Goal: Information Seeking & Learning: Learn about a topic

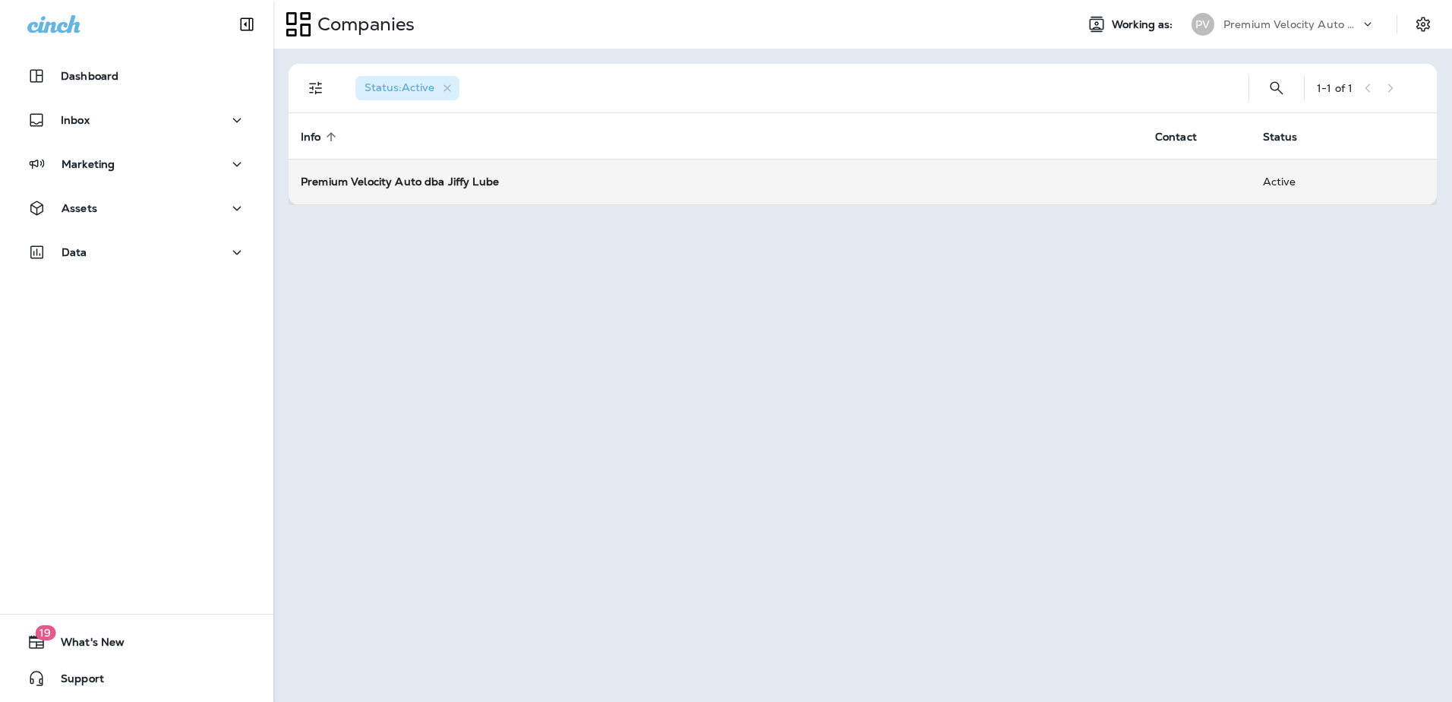
click at [453, 185] on strong "Premium Velocity Auto dba Jiffy Lube" at bounding box center [400, 182] width 198 height 14
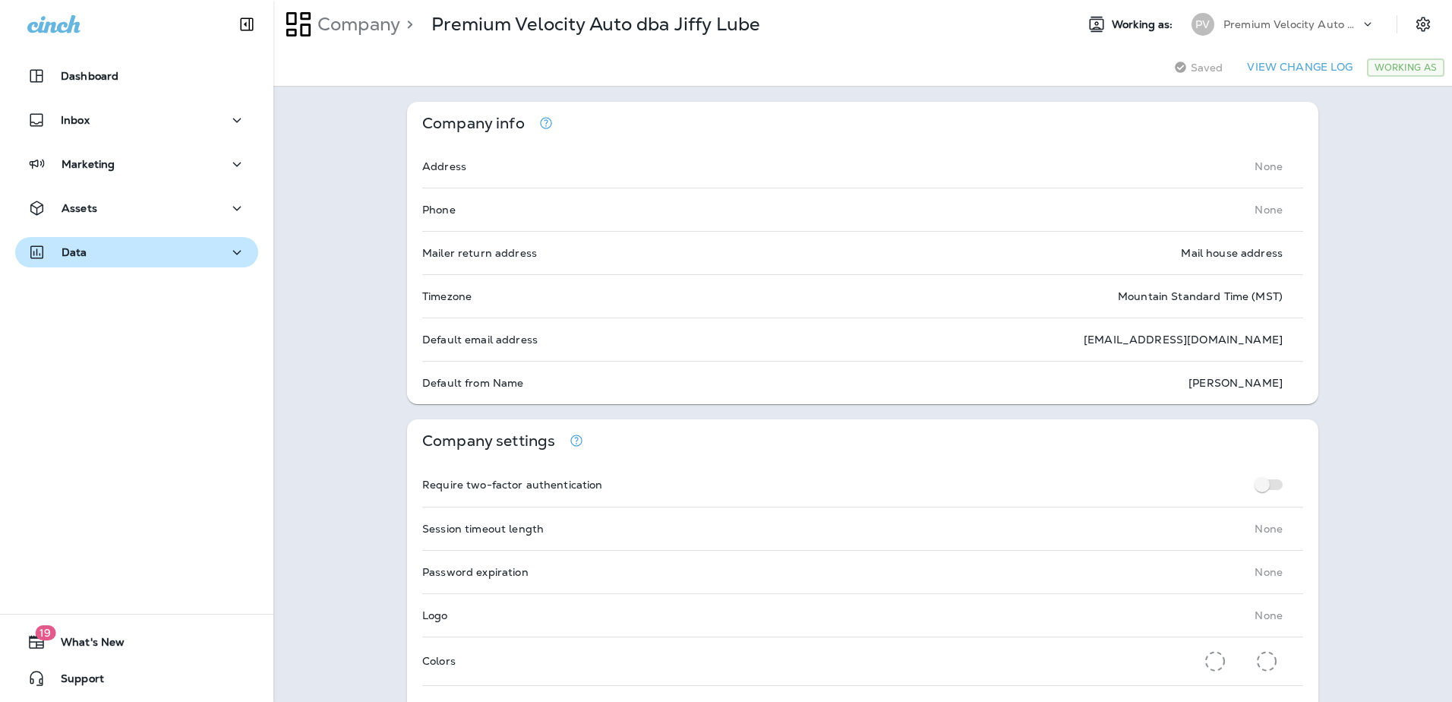
click at [230, 251] on icon "button" at bounding box center [237, 252] width 18 height 19
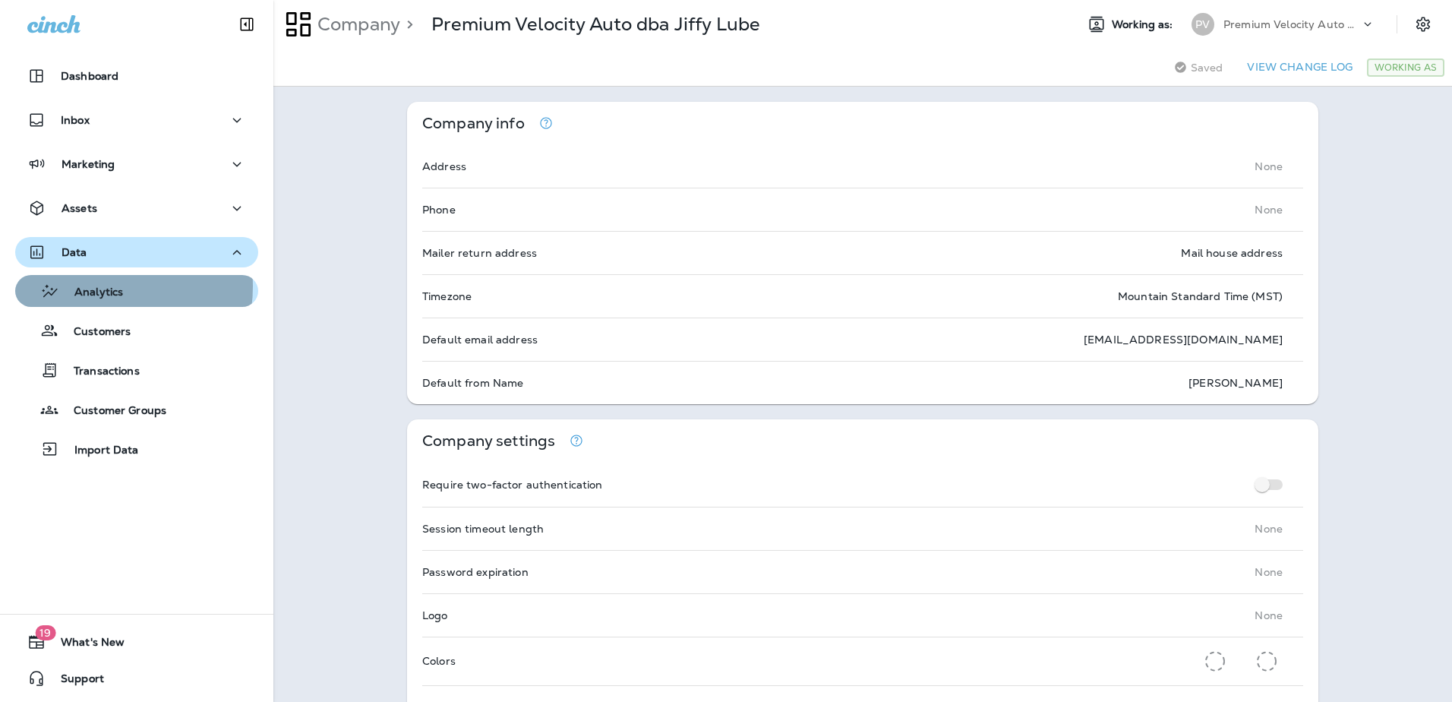
click at [99, 286] on p "Analytics" at bounding box center [91, 293] width 64 height 14
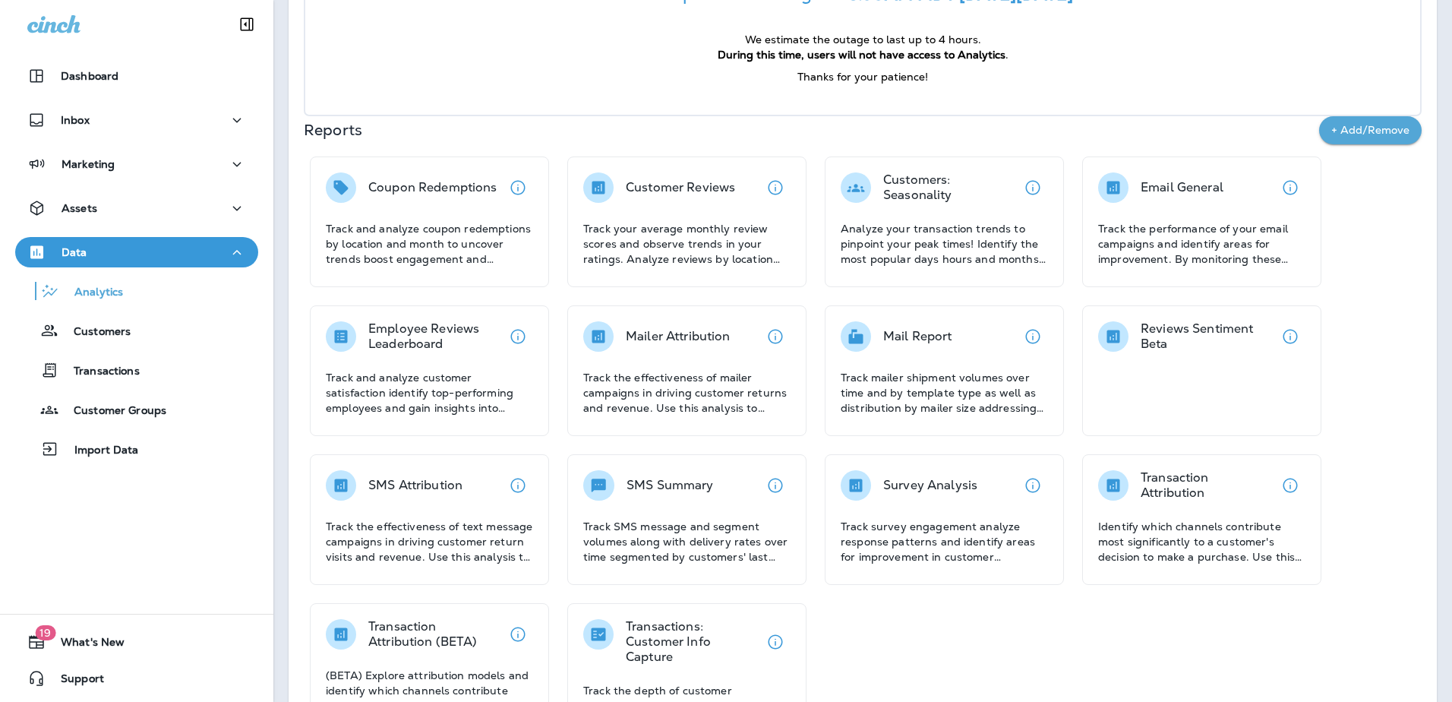
scroll to position [228, 0]
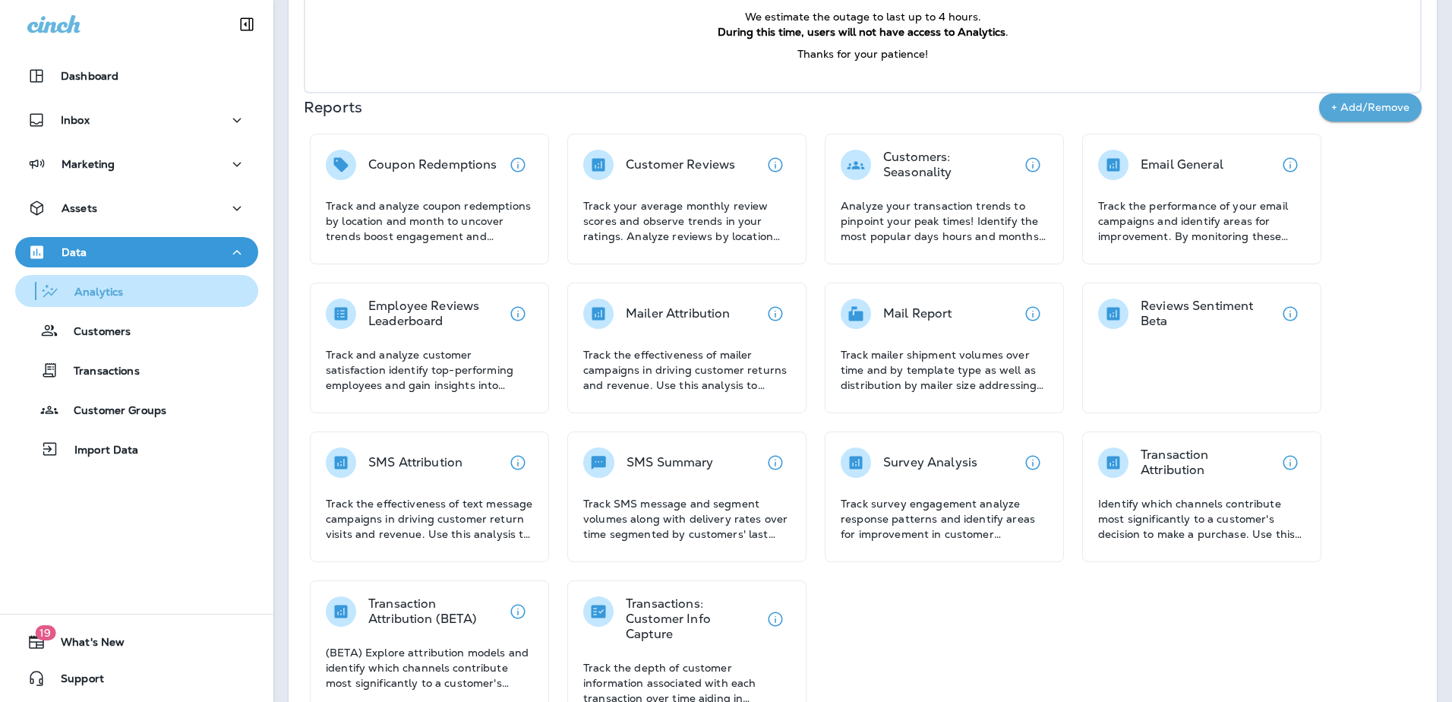
click at [115, 289] on p "Analytics" at bounding box center [91, 293] width 64 height 14
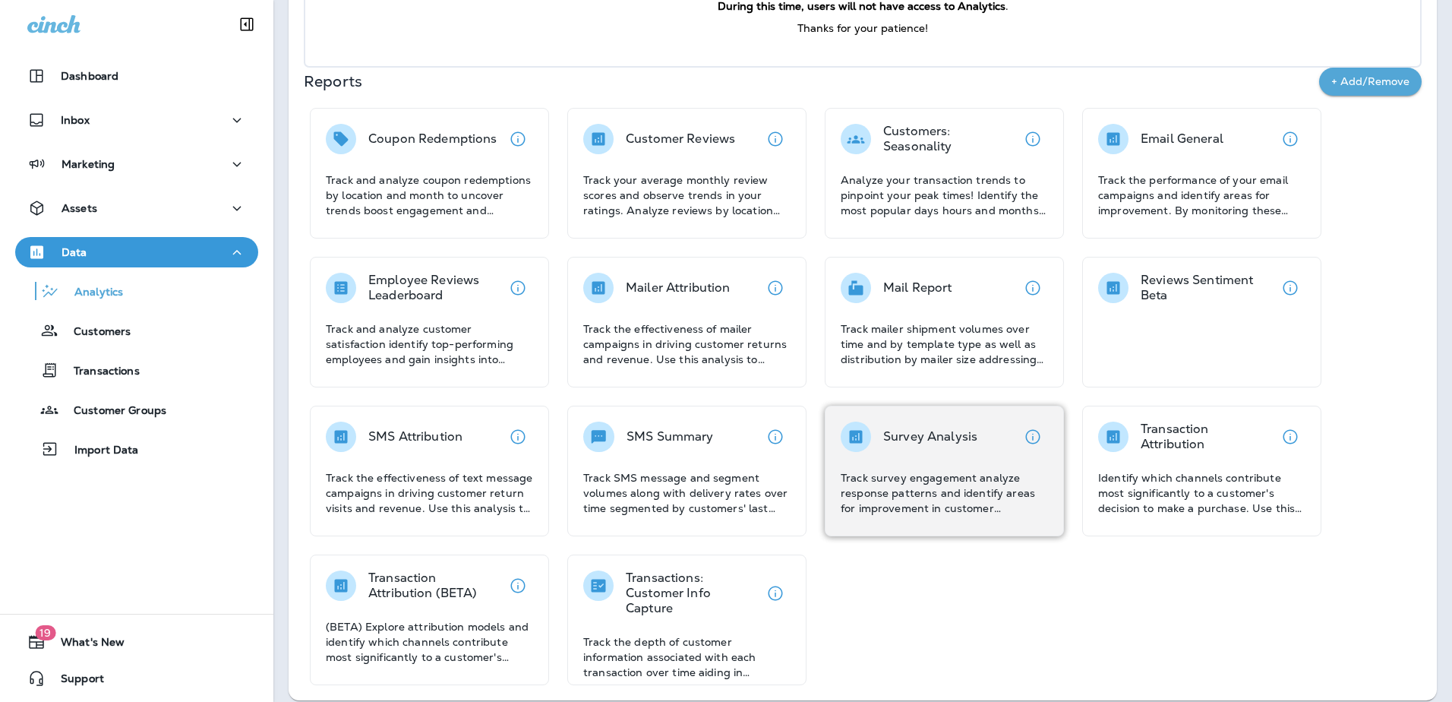
scroll to position [267, 0]
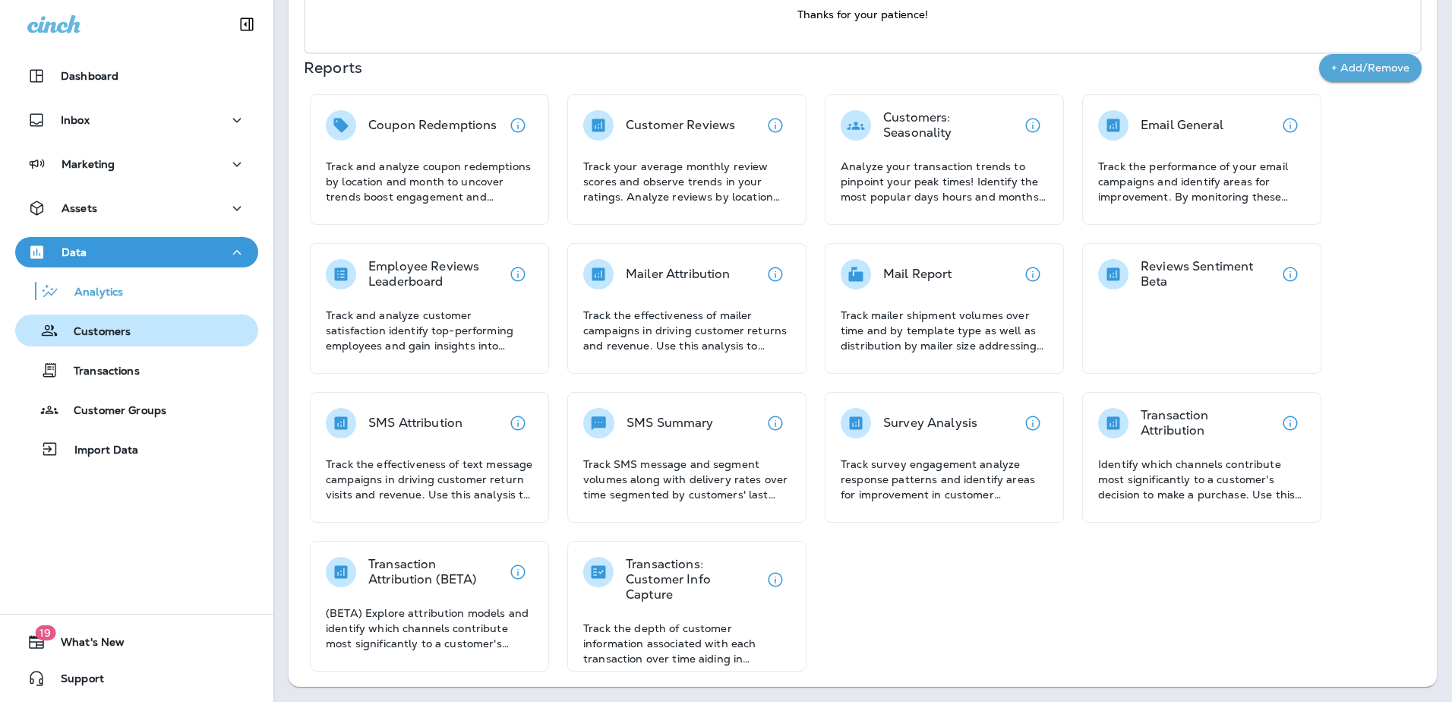
click at [100, 335] on p "Customers" at bounding box center [94, 332] width 72 height 14
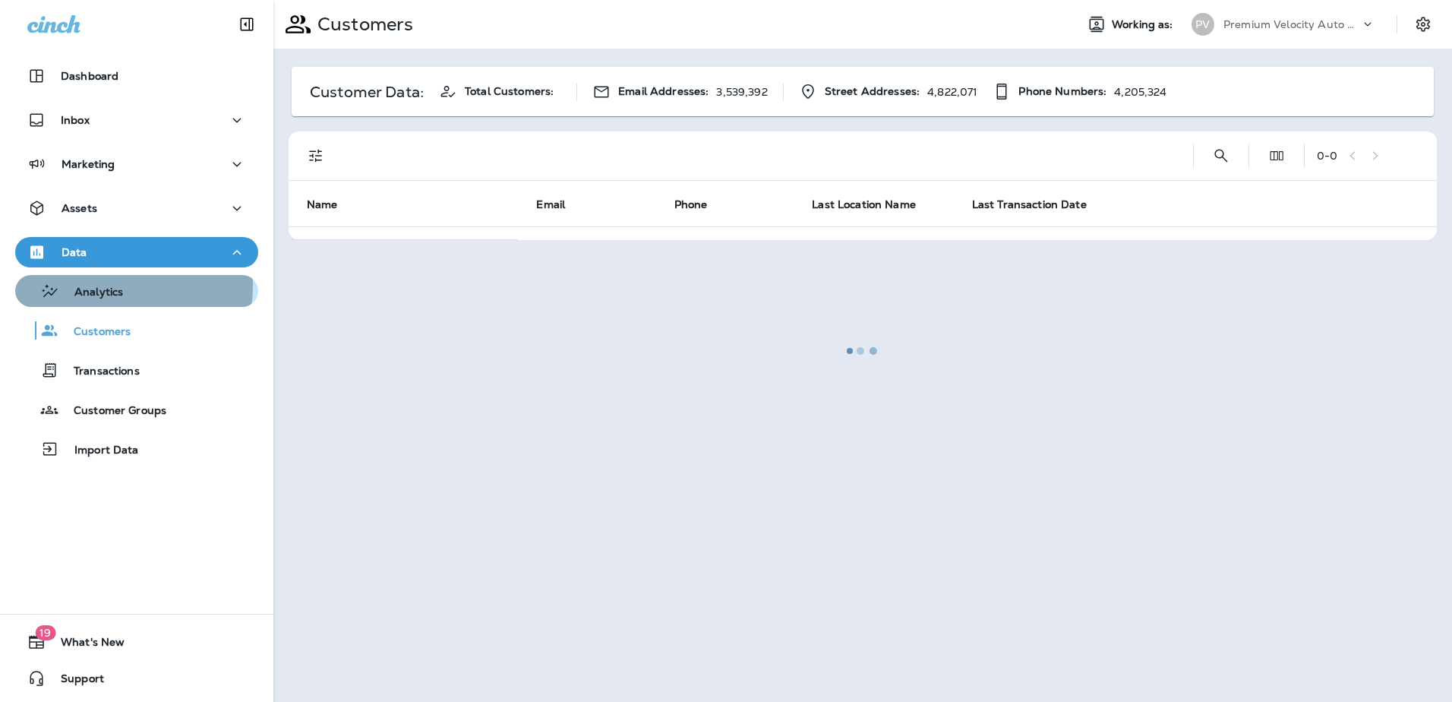
click at [106, 286] on p "Analytics" at bounding box center [91, 293] width 64 height 14
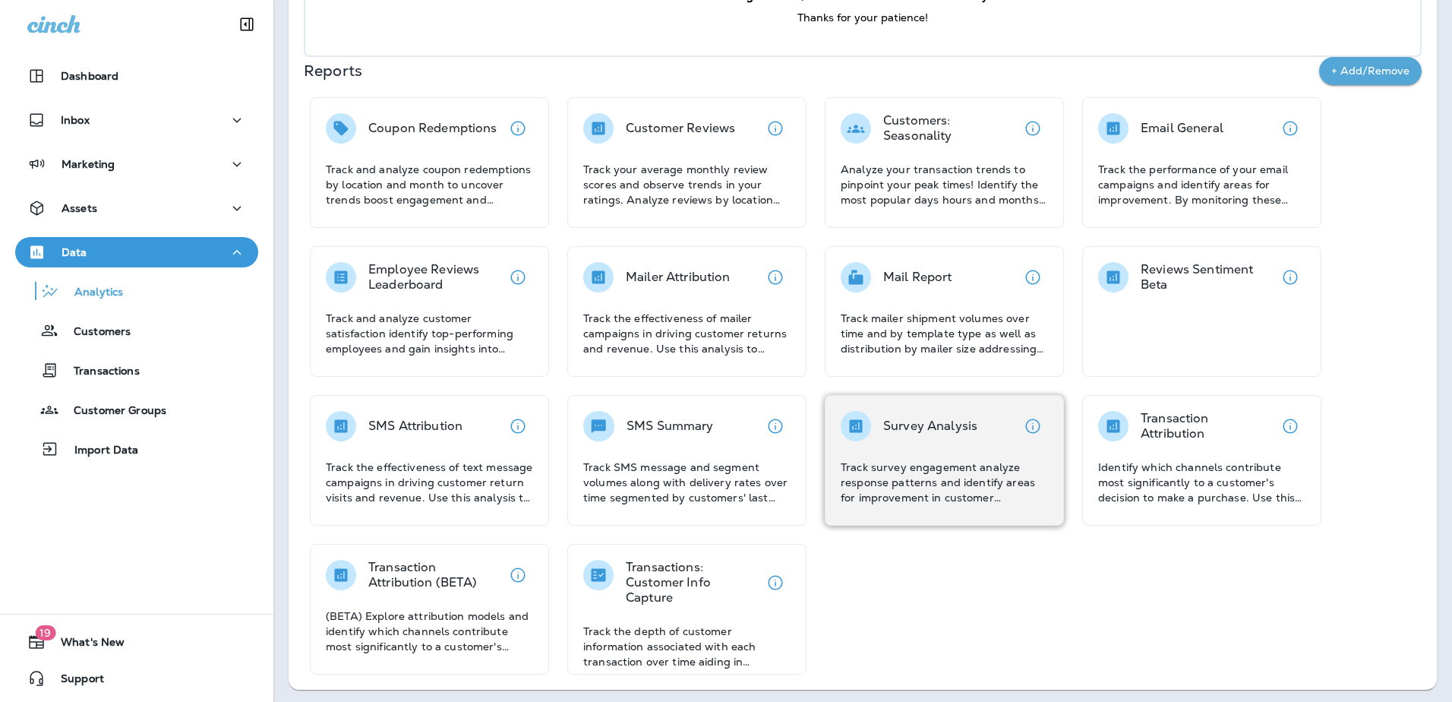
scroll to position [267, 0]
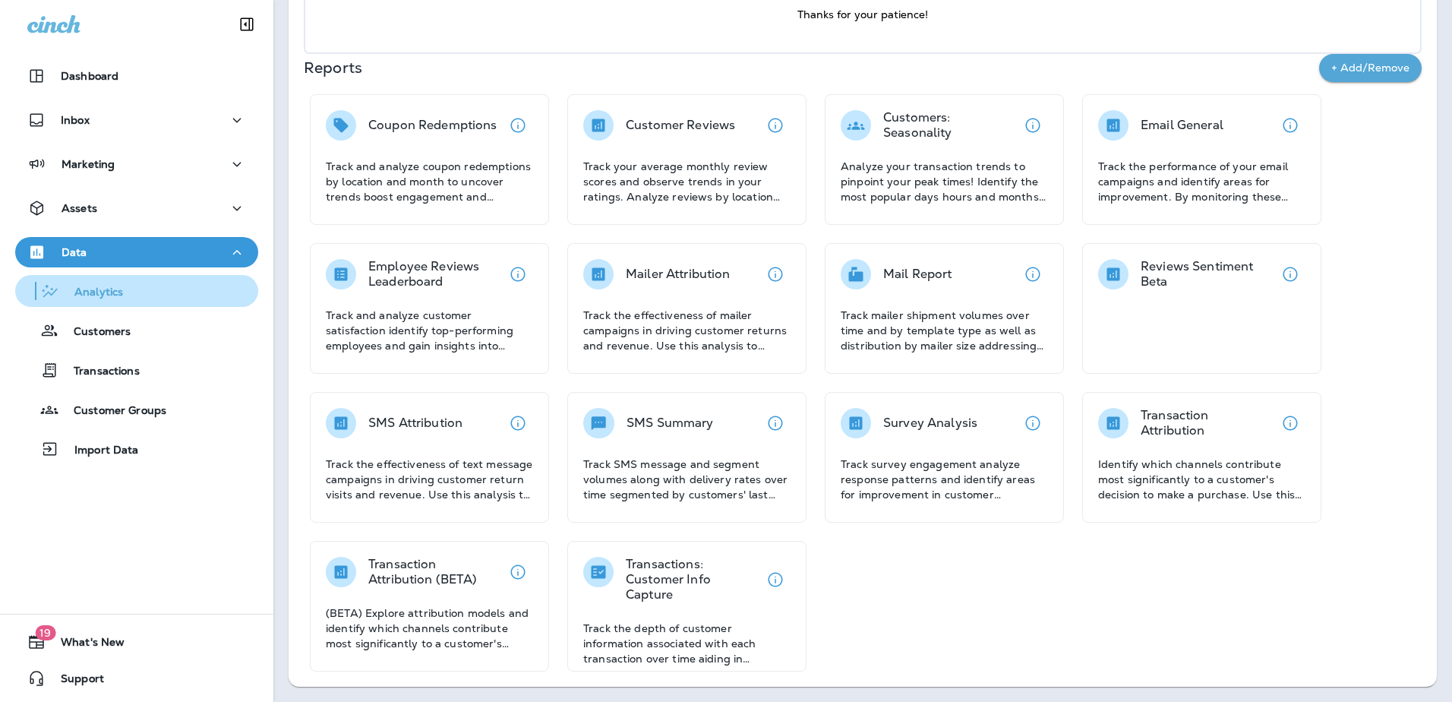
click at [74, 293] on p "Analytics" at bounding box center [91, 293] width 64 height 14
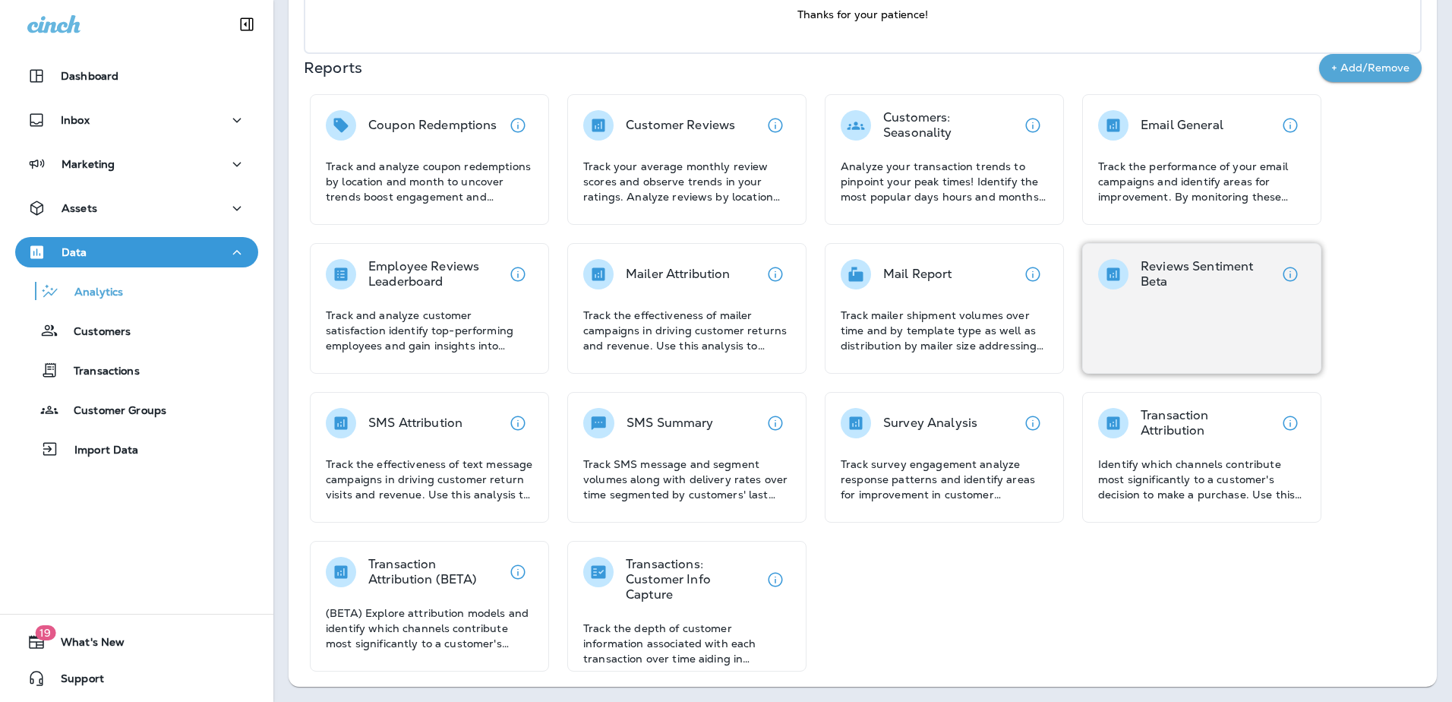
click at [721, 272] on p "Reviews Sentiment Beta" at bounding box center [1208, 274] width 134 height 30
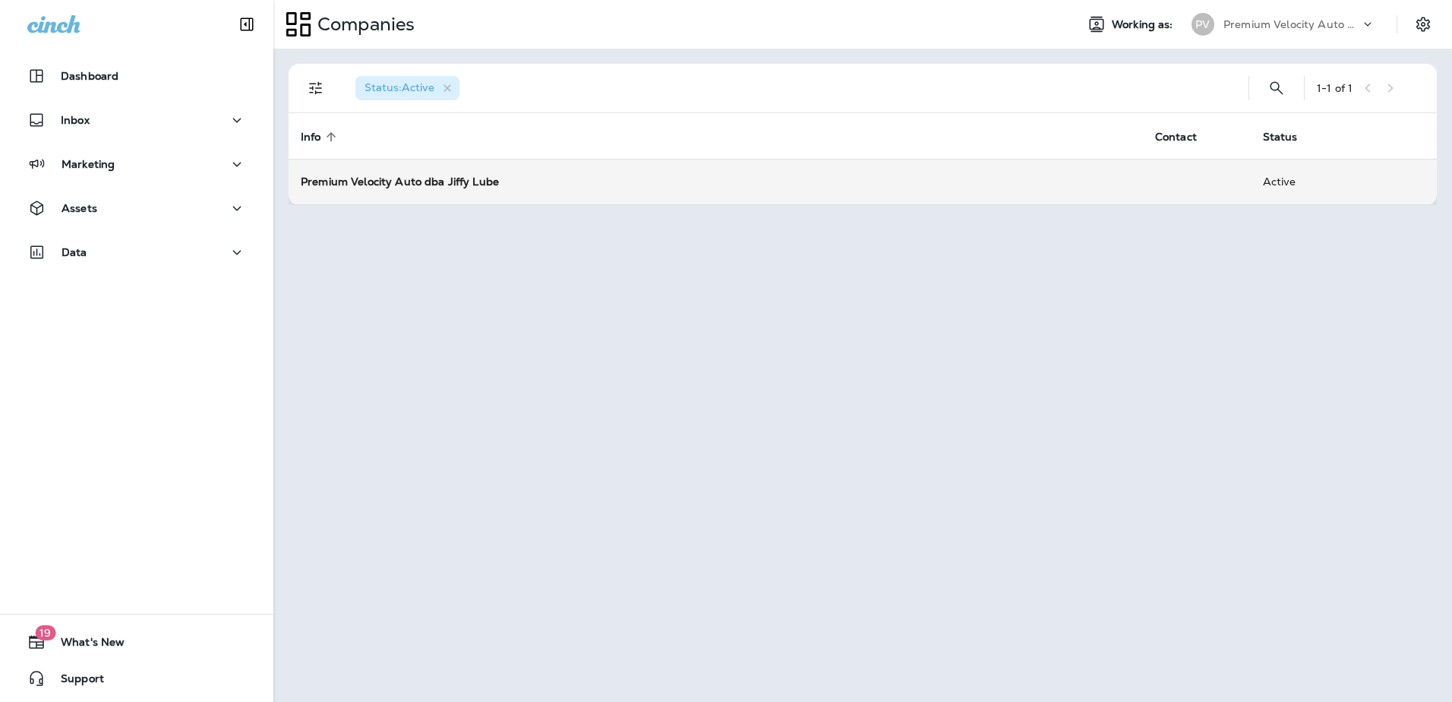
click at [412, 175] on strong "Premium Velocity Auto dba Jiffy Lube" at bounding box center [400, 182] width 198 height 14
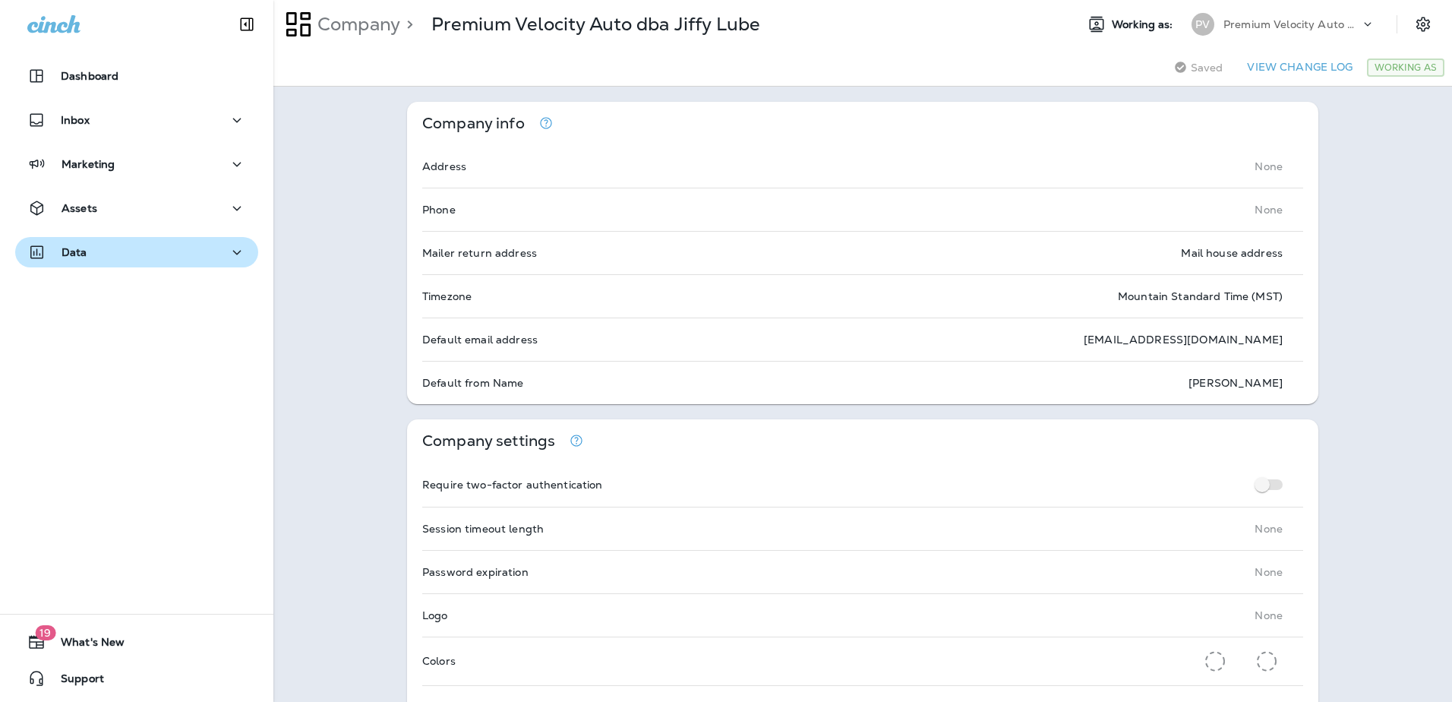
click at [228, 251] on icon "button" at bounding box center [237, 252] width 18 height 19
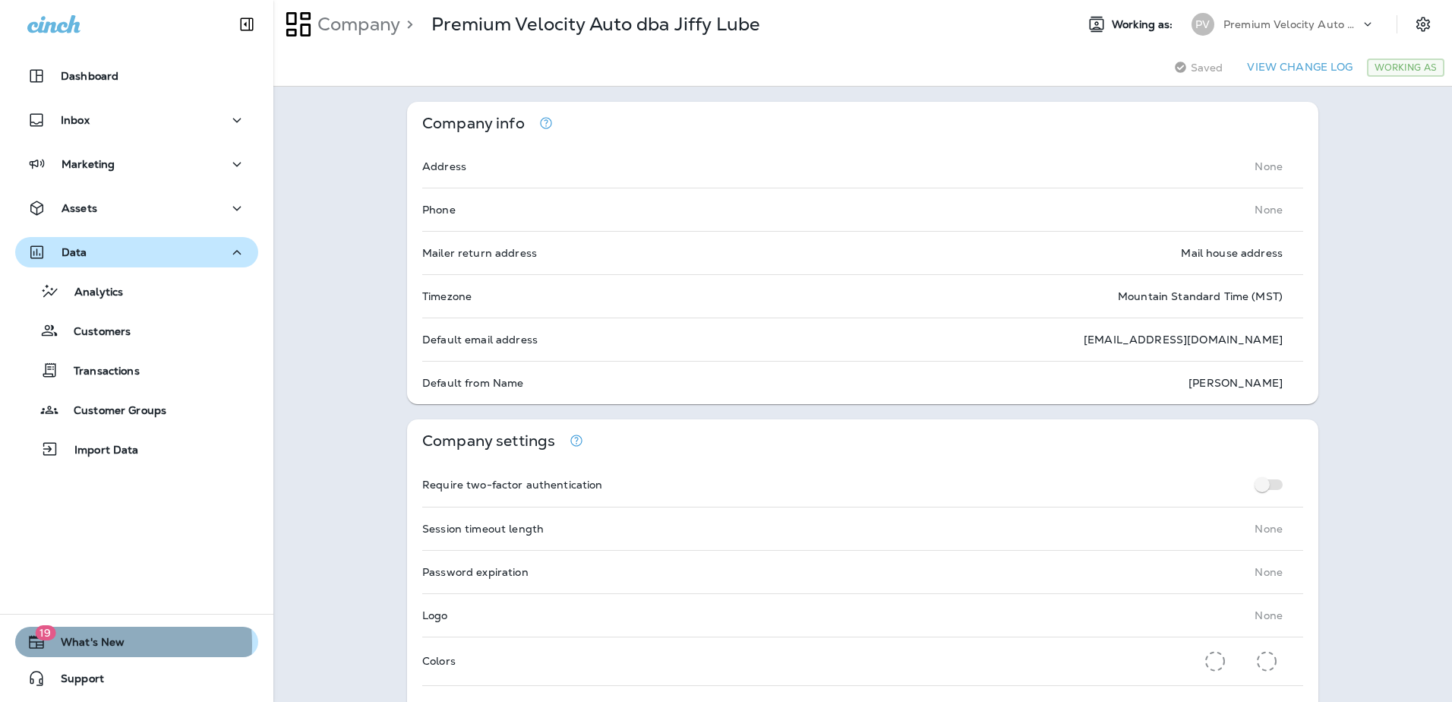
click at [84, 644] on span "What's New" at bounding box center [85, 645] width 79 height 18
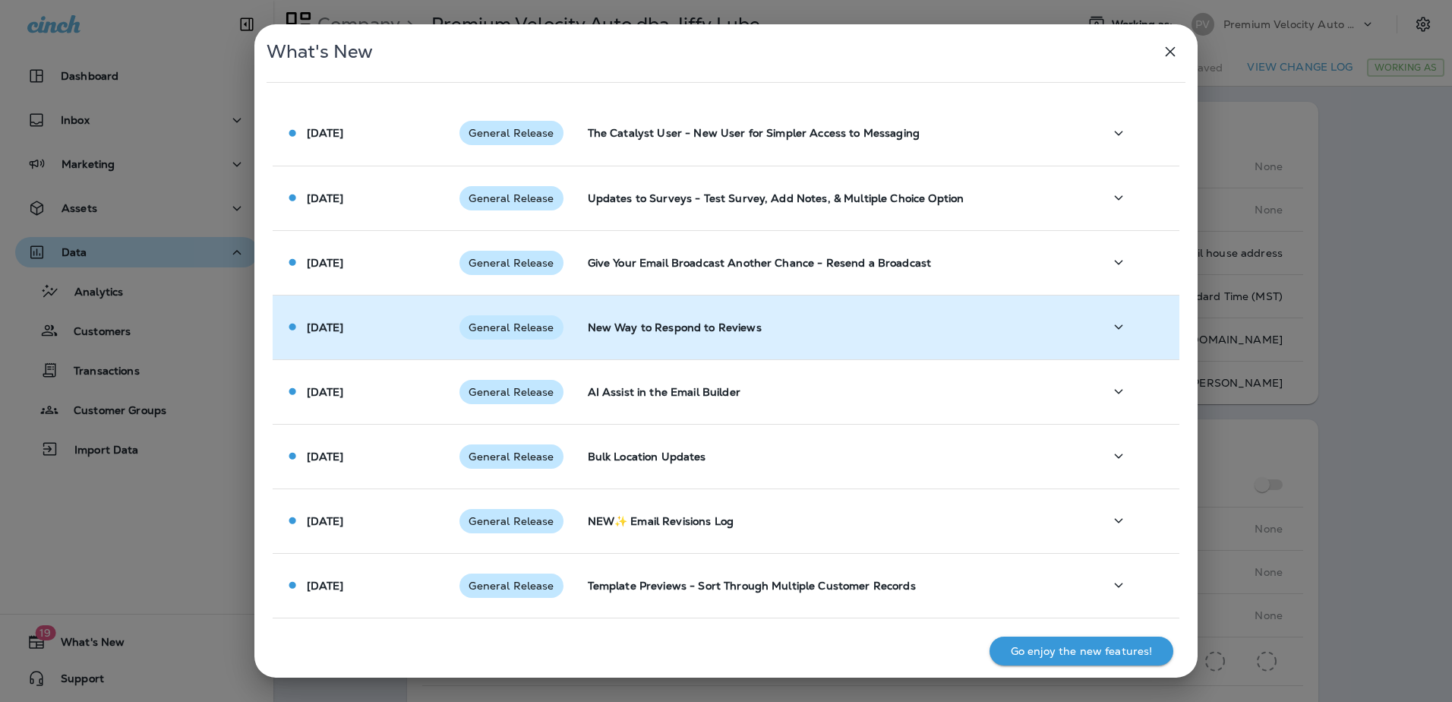
click at [702, 330] on p "New Way to Respond to Reviews" at bounding box center [833, 327] width 491 height 12
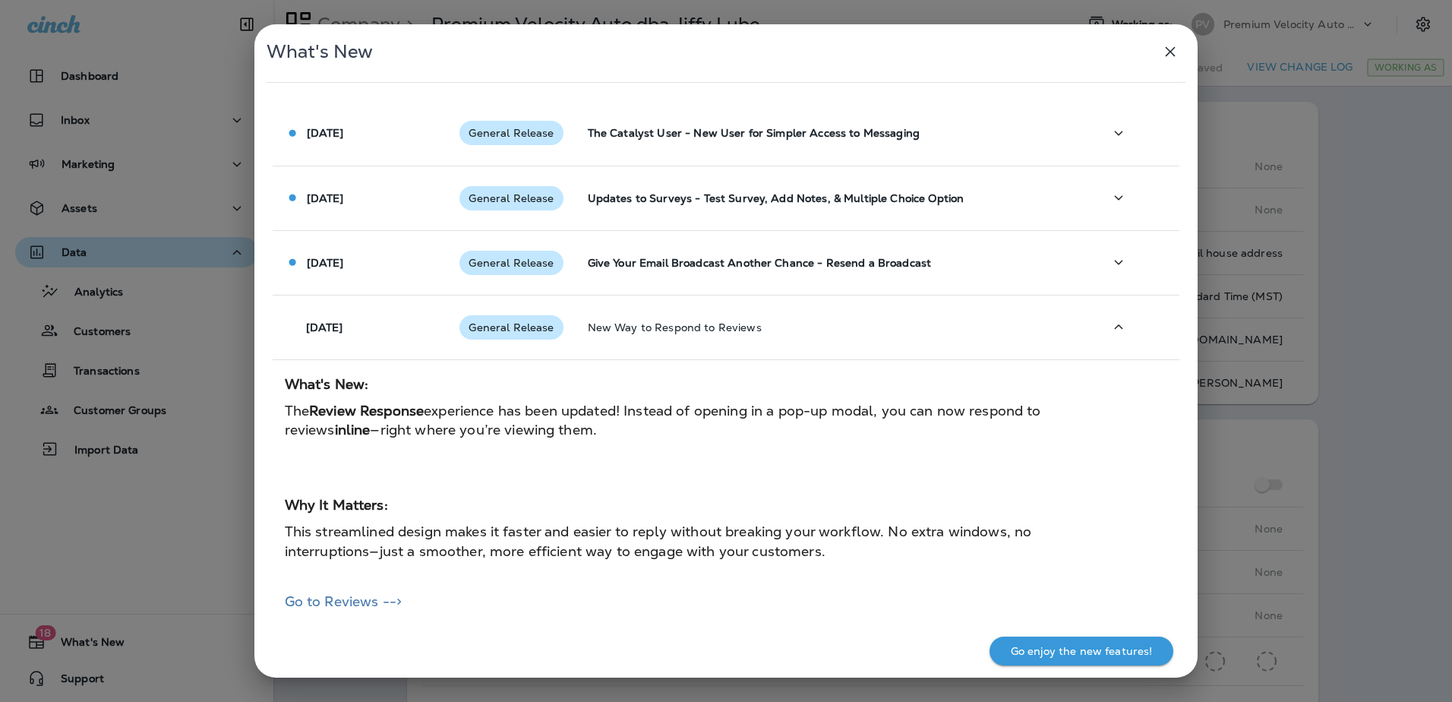
click at [1171, 48] on icon "button" at bounding box center [1170, 52] width 18 height 18
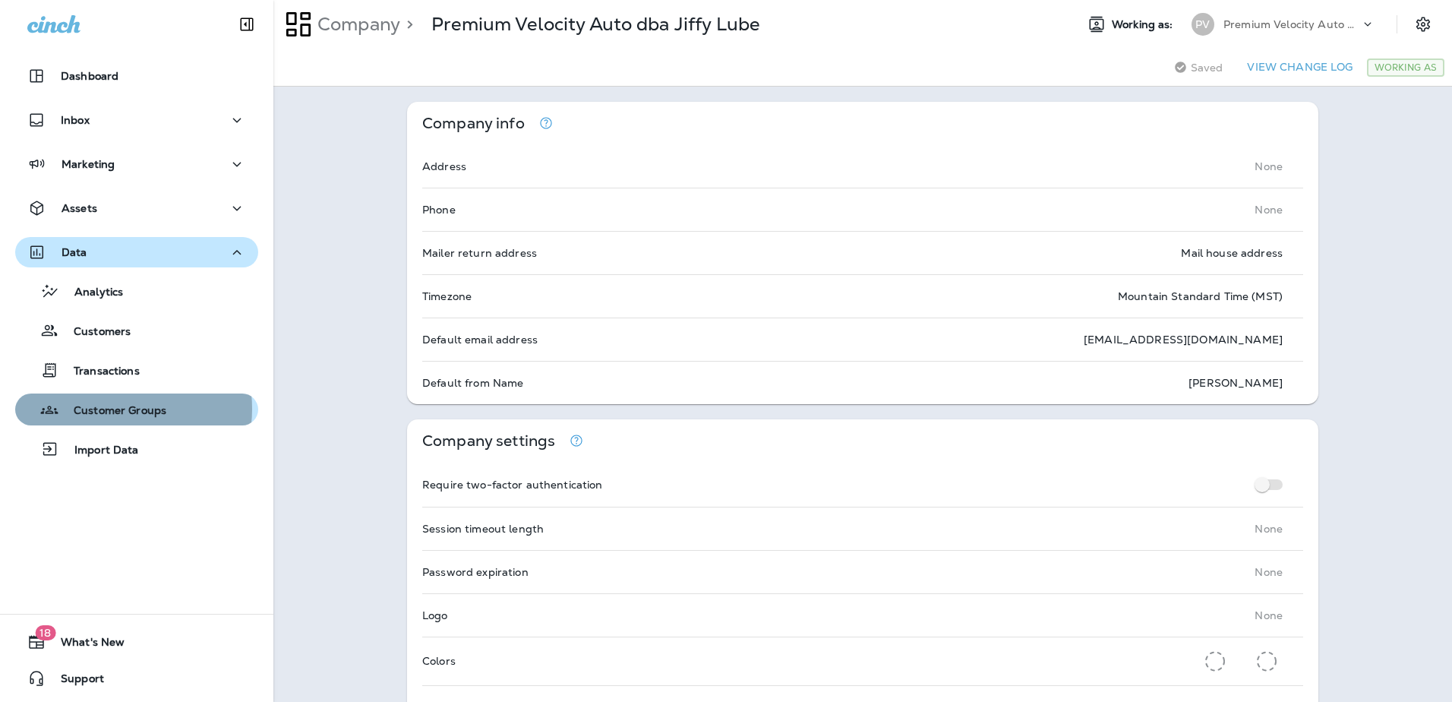
click at [106, 409] on p "Customer Groups" at bounding box center [112, 411] width 108 height 14
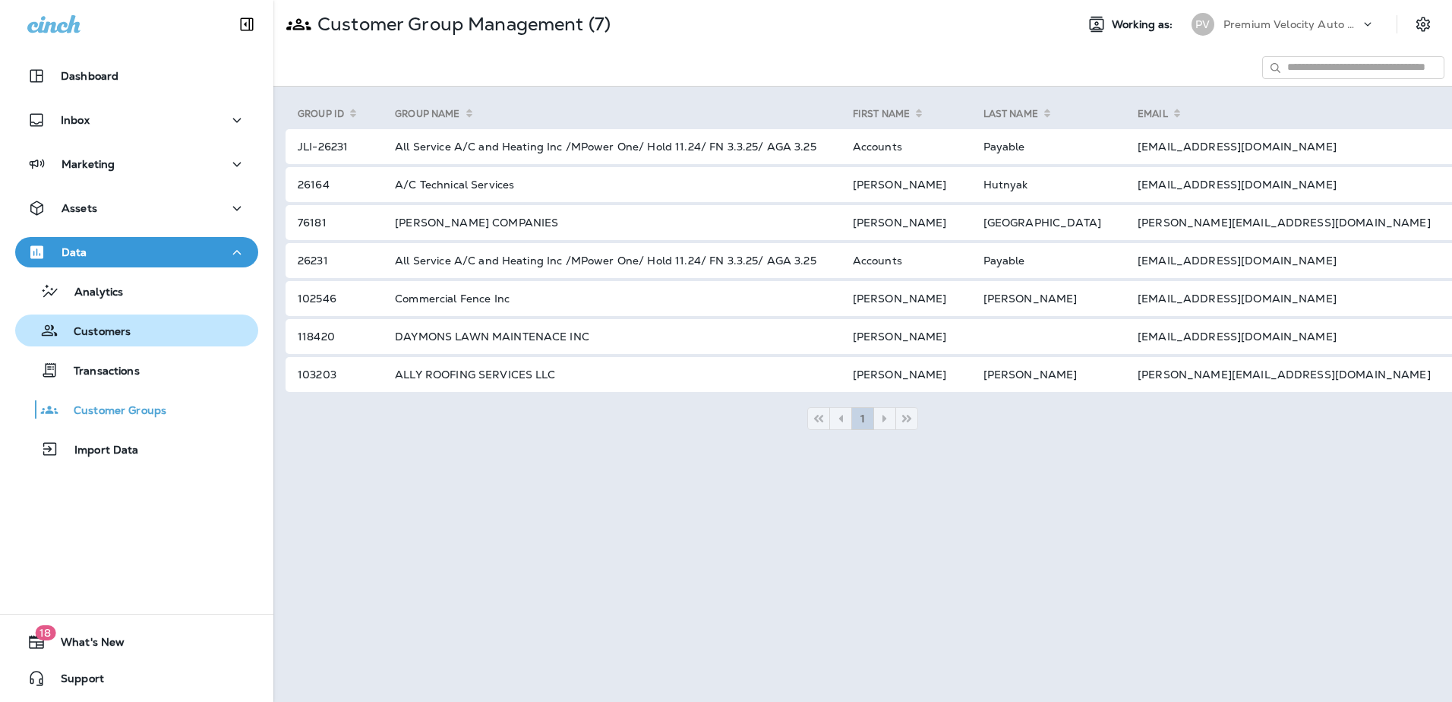
click at [100, 333] on p "Customers" at bounding box center [94, 332] width 72 height 14
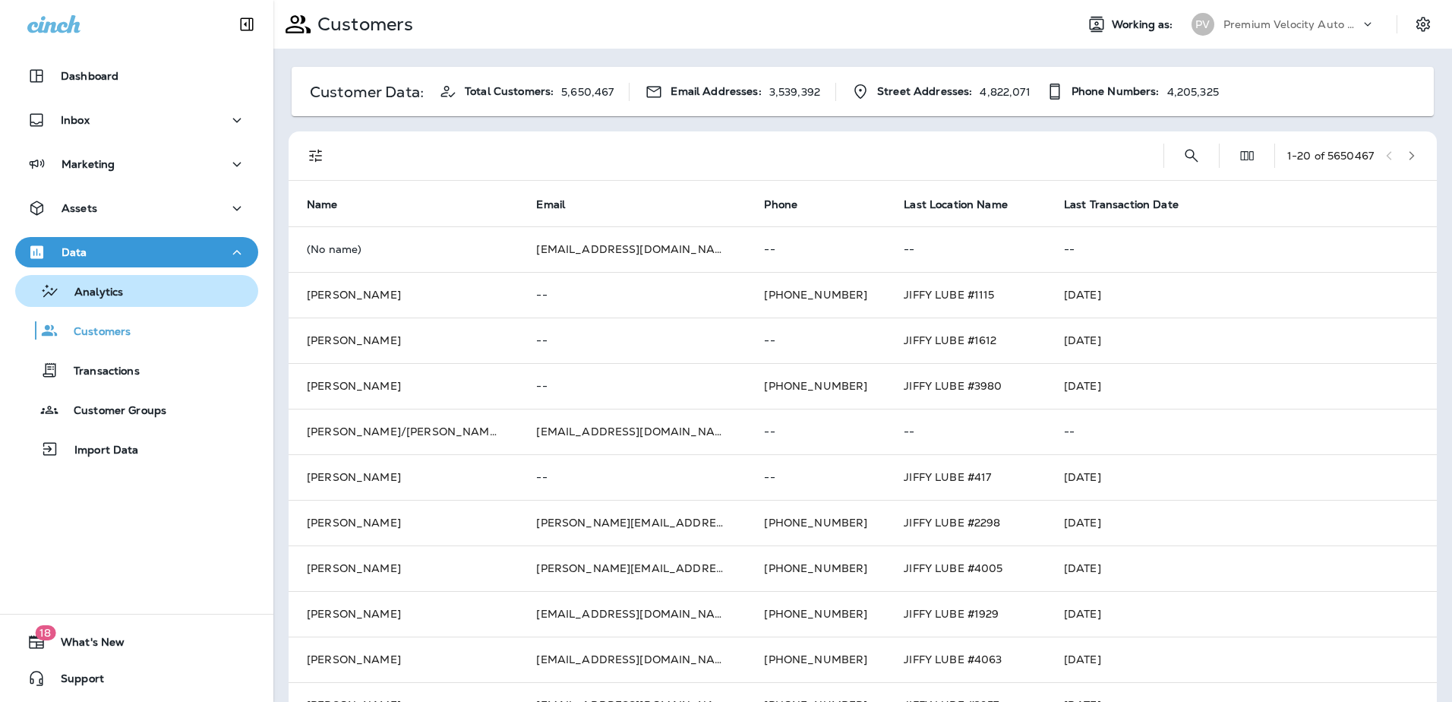
click at [100, 289] on p "Analytics" at bounding box center [91, 293] width 64 height 14
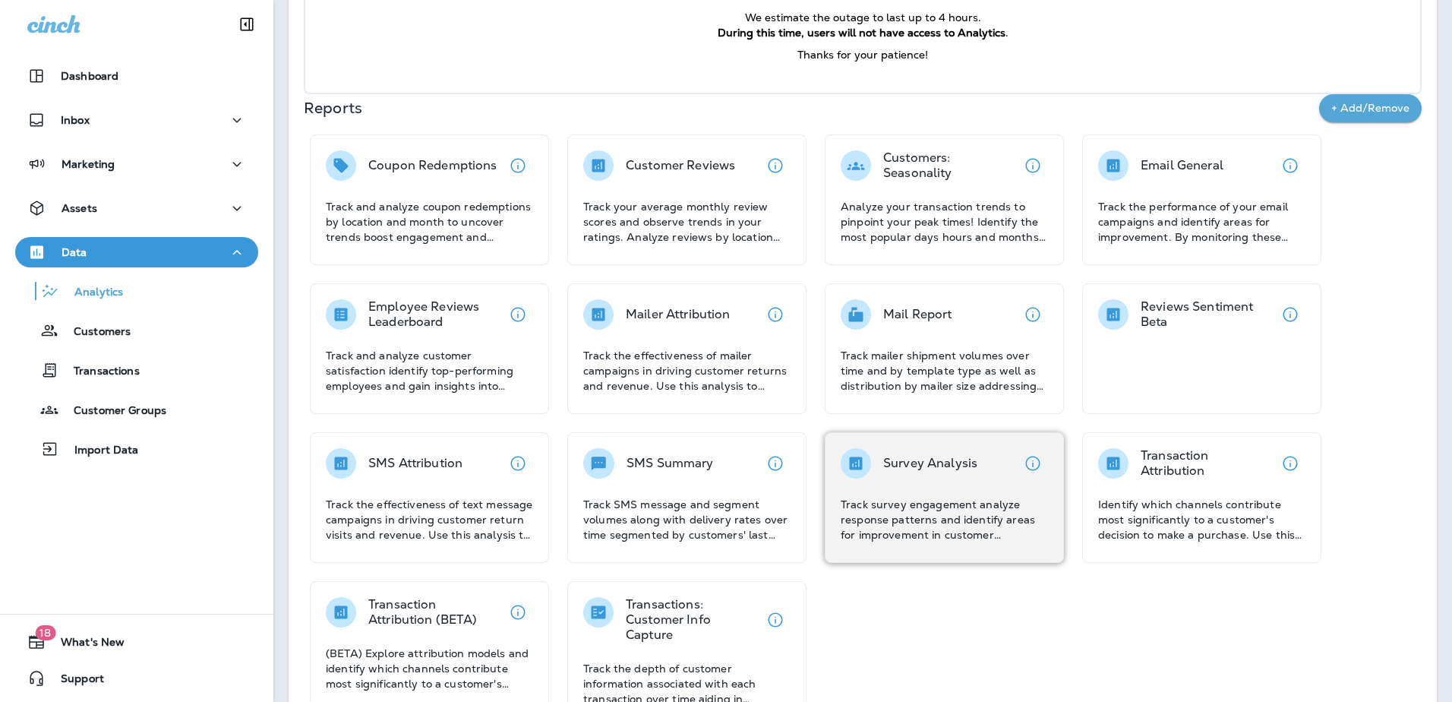
scroll to position [228, 0]
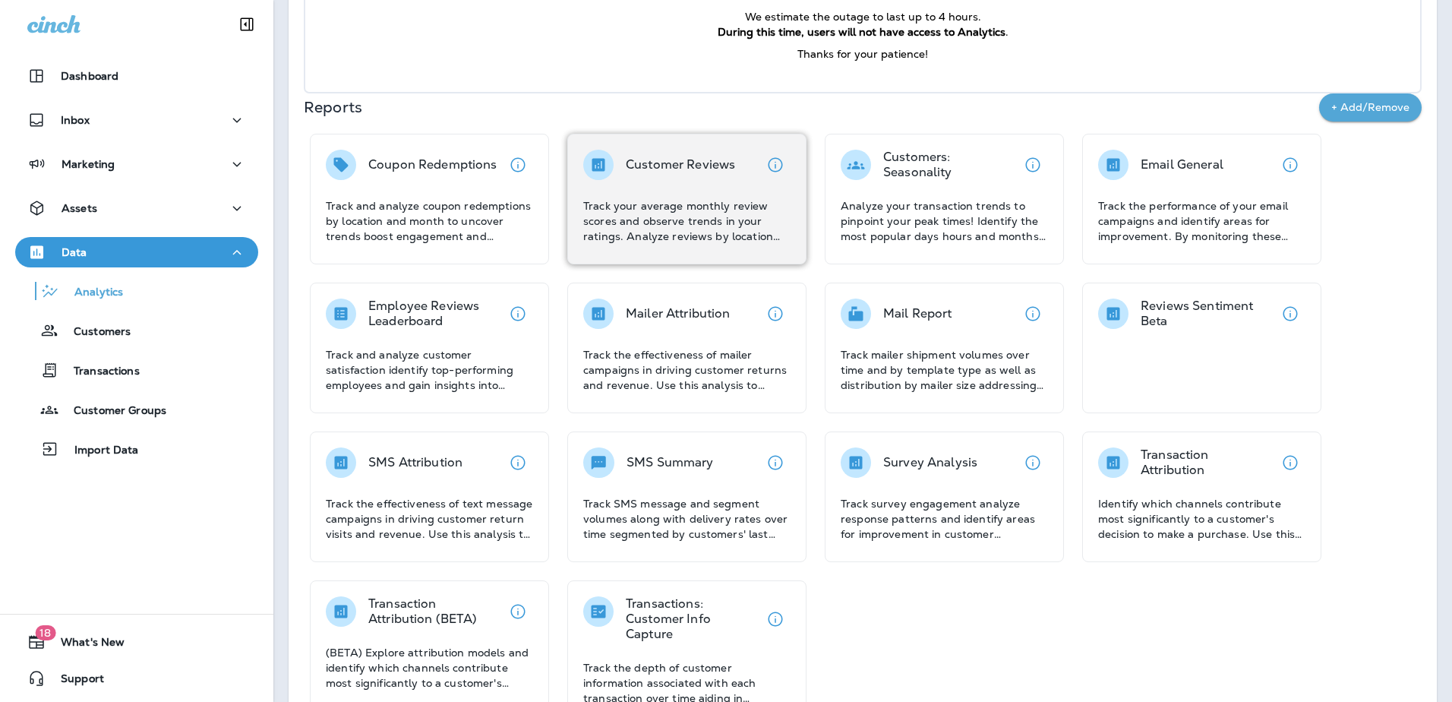
click at [679, 226] on p "Track your average monthly review scores and observe trends in your ratings. An…" at bounding box center [686, 221] width 207 height 46
